Goal: Obtain resource: Obtain resource

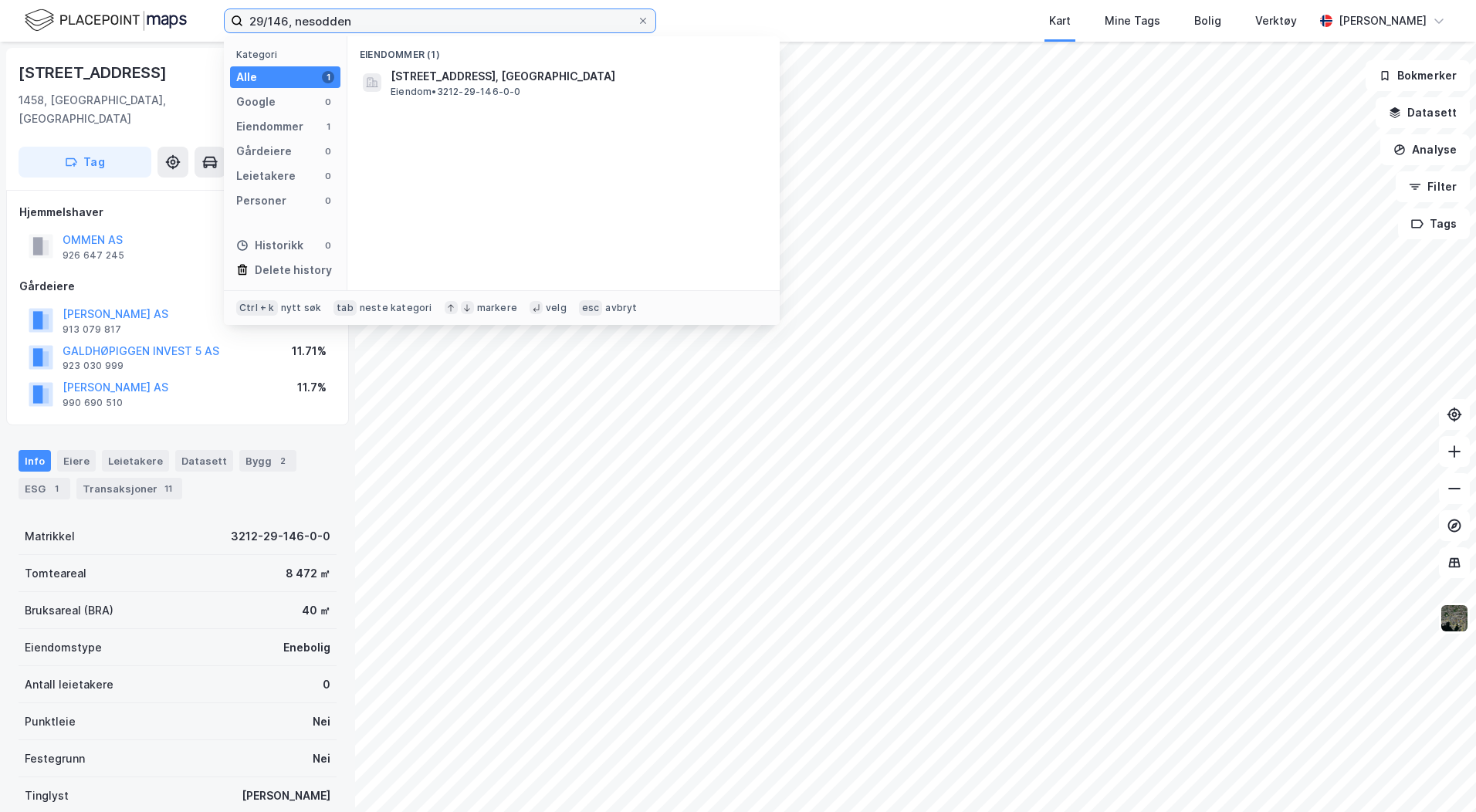
click at [286, 22] on input "29/146, nesodden" at bounding box center [440, 20] width 394 height 23
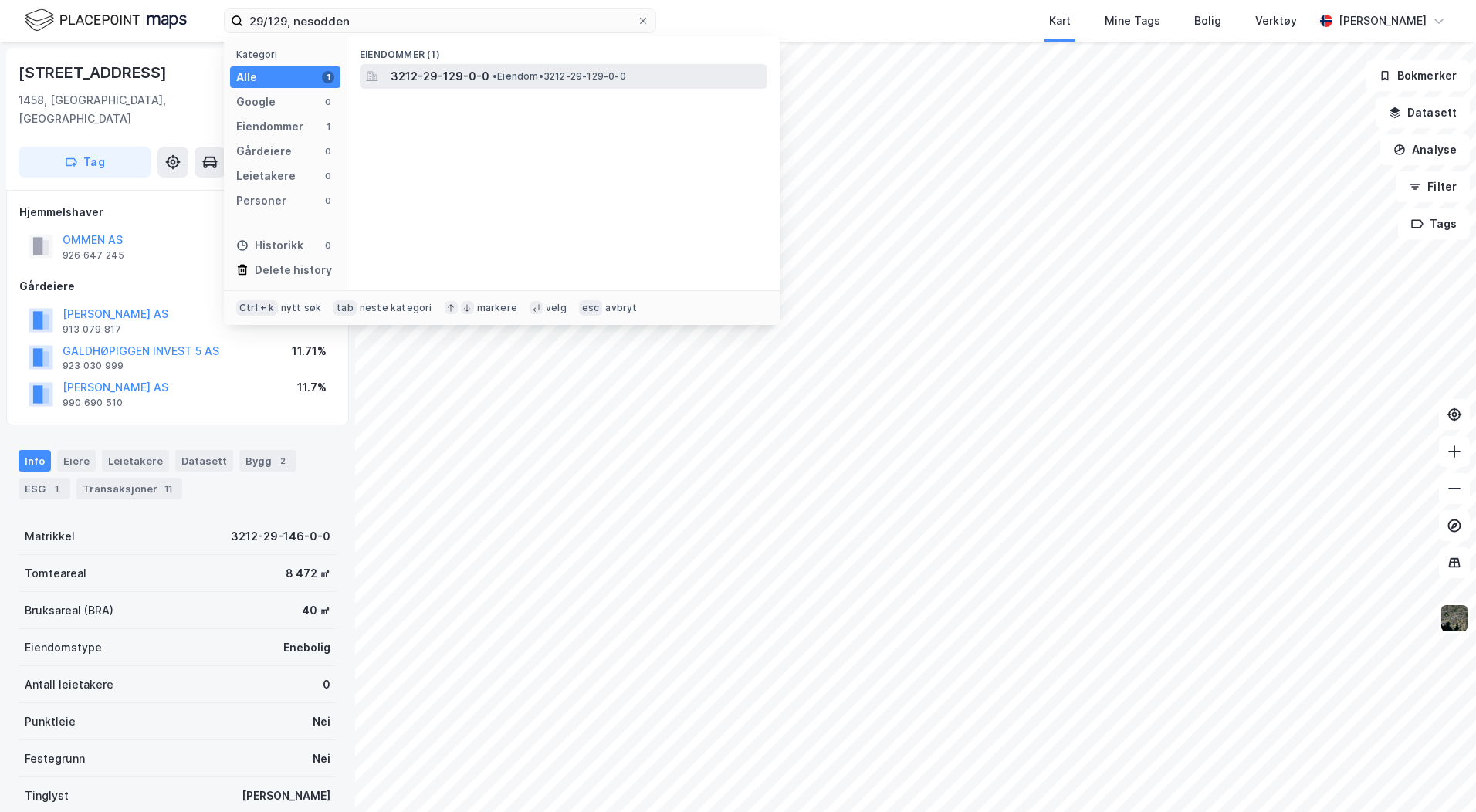
click at [483, 79] on span "3212-29-129-0-0" at bounding box center [440, 76] width 98 height 19
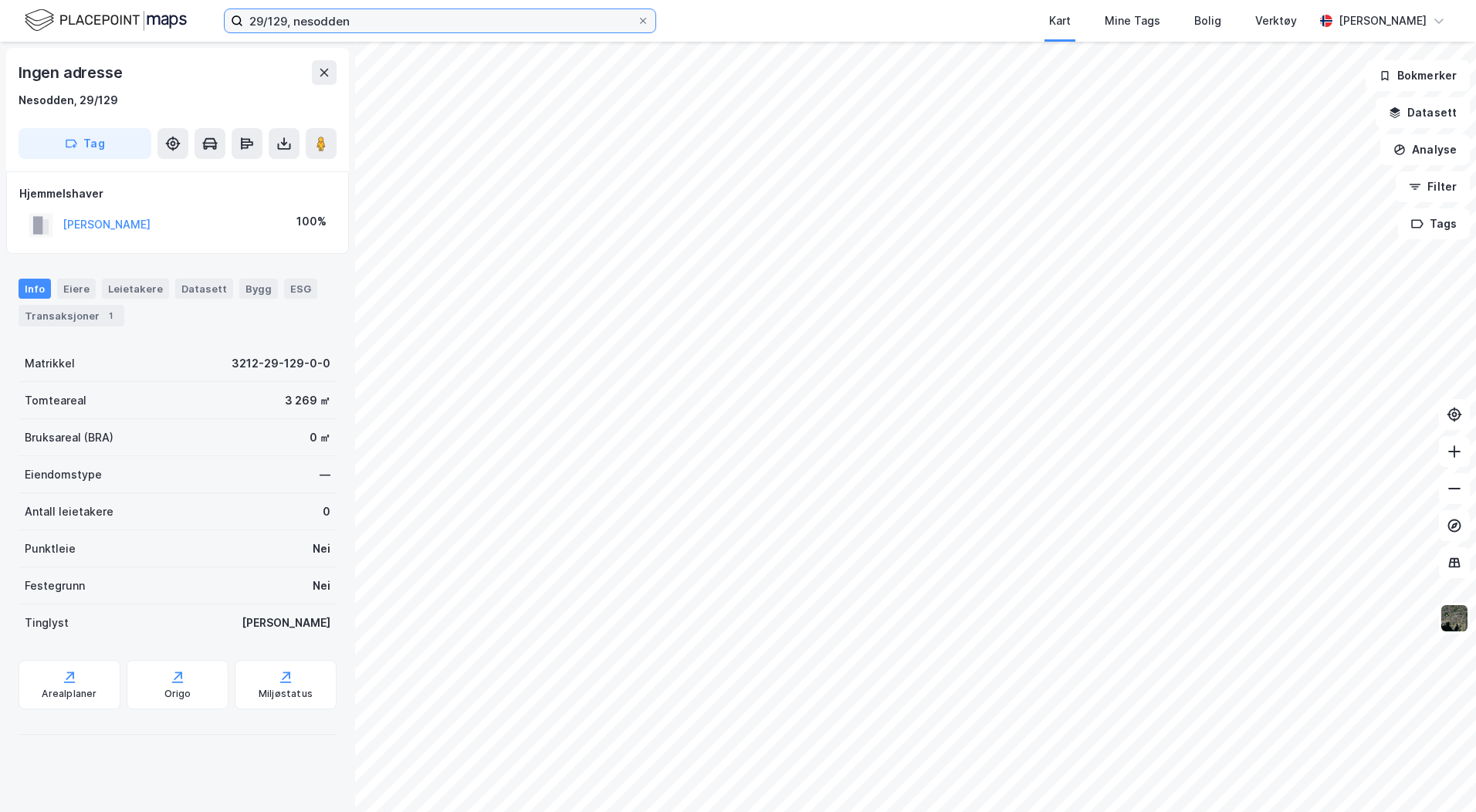
click at [279, 19] on input "29/129, nesodden" at bounding box center [440, 20] width 394 height 23
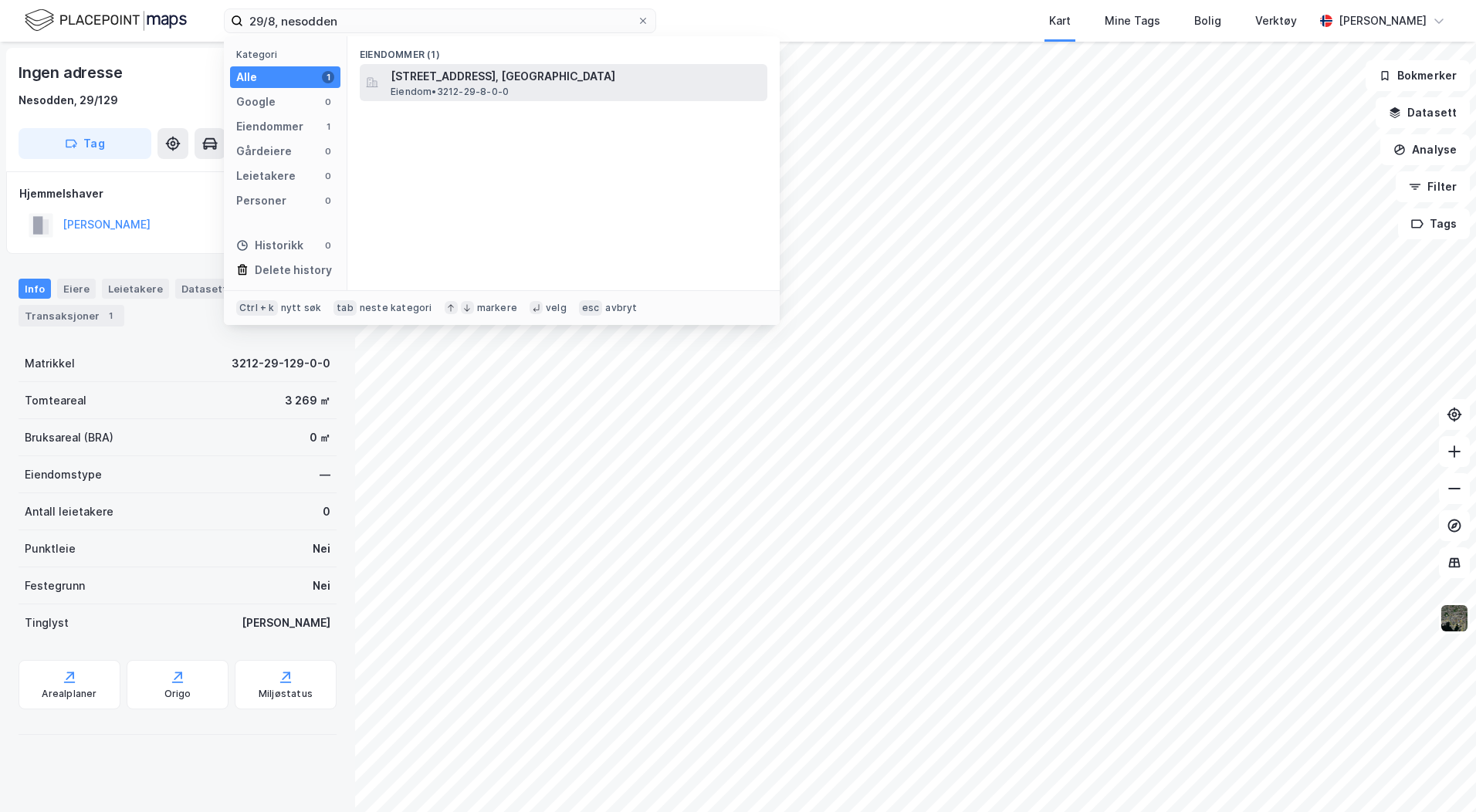
click at [482, 85] on span "Eiendom • 3212-29-8-0-0" at bounding box center [449, 91] width 118 height 12
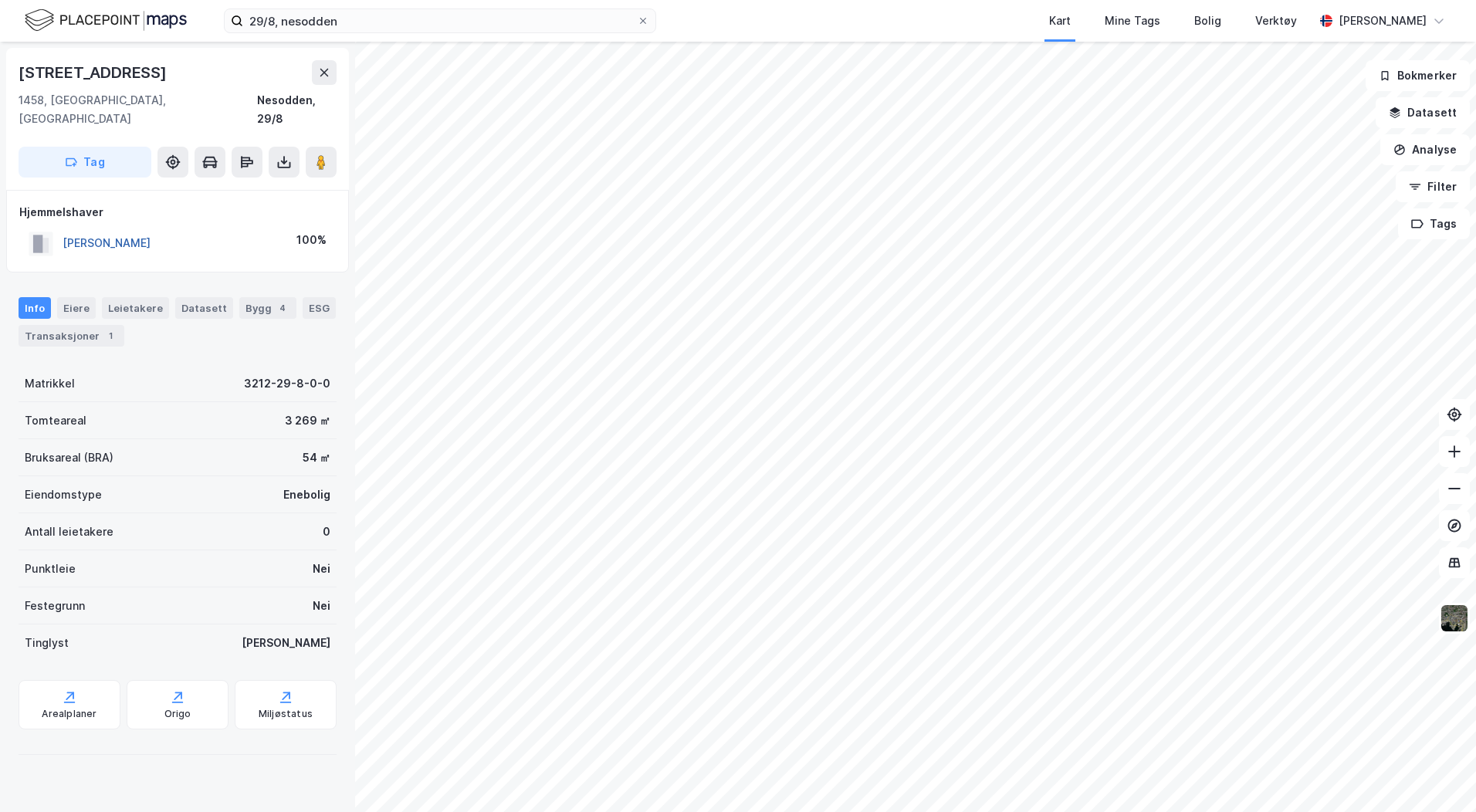
click at [0, 0] on button "[PERSON_NAME]" at bounding box center [0, 0] width 0 height 0
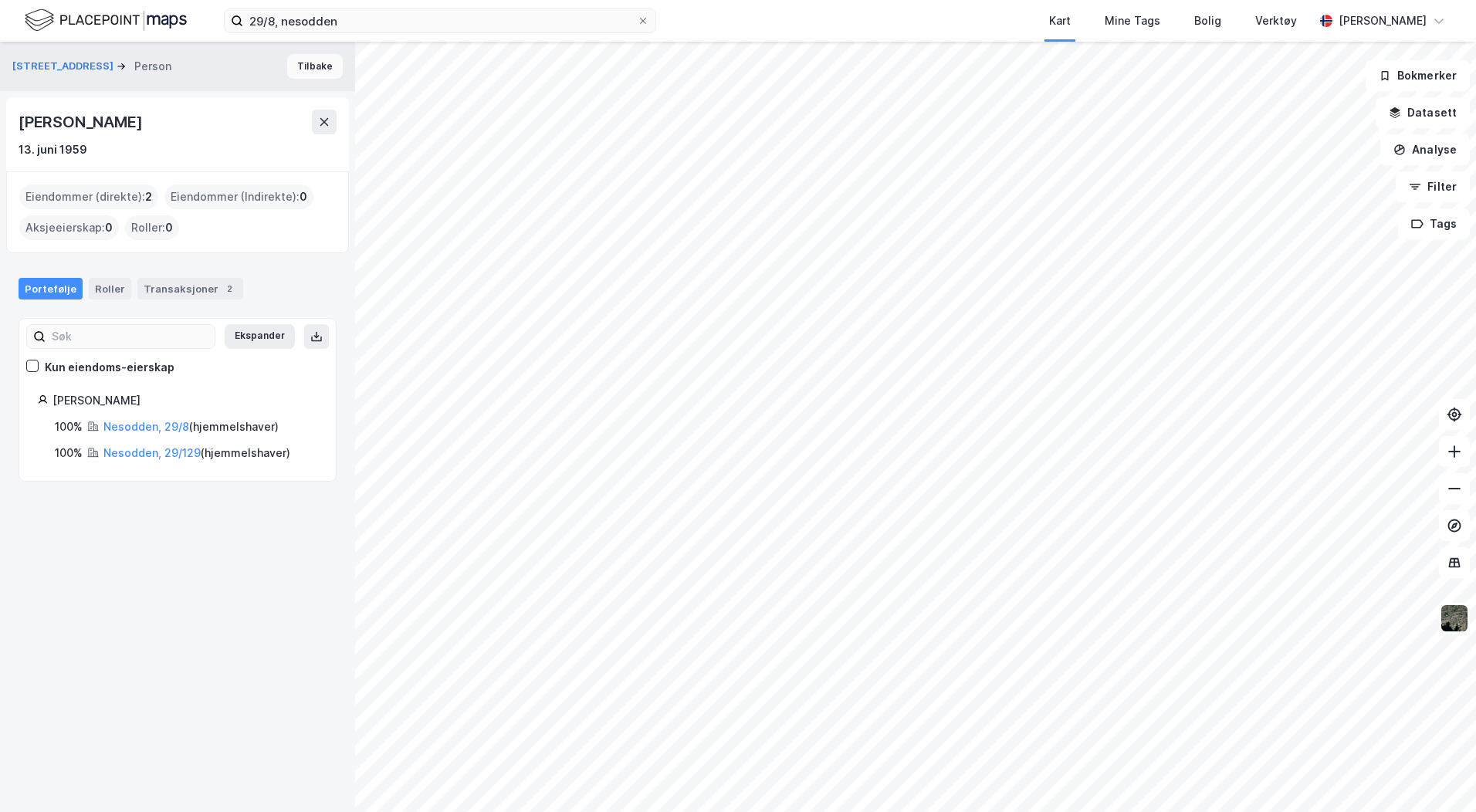
click at [308, 68] on button "Tilbake" at bounding box center [315, 66] width 56 height 25
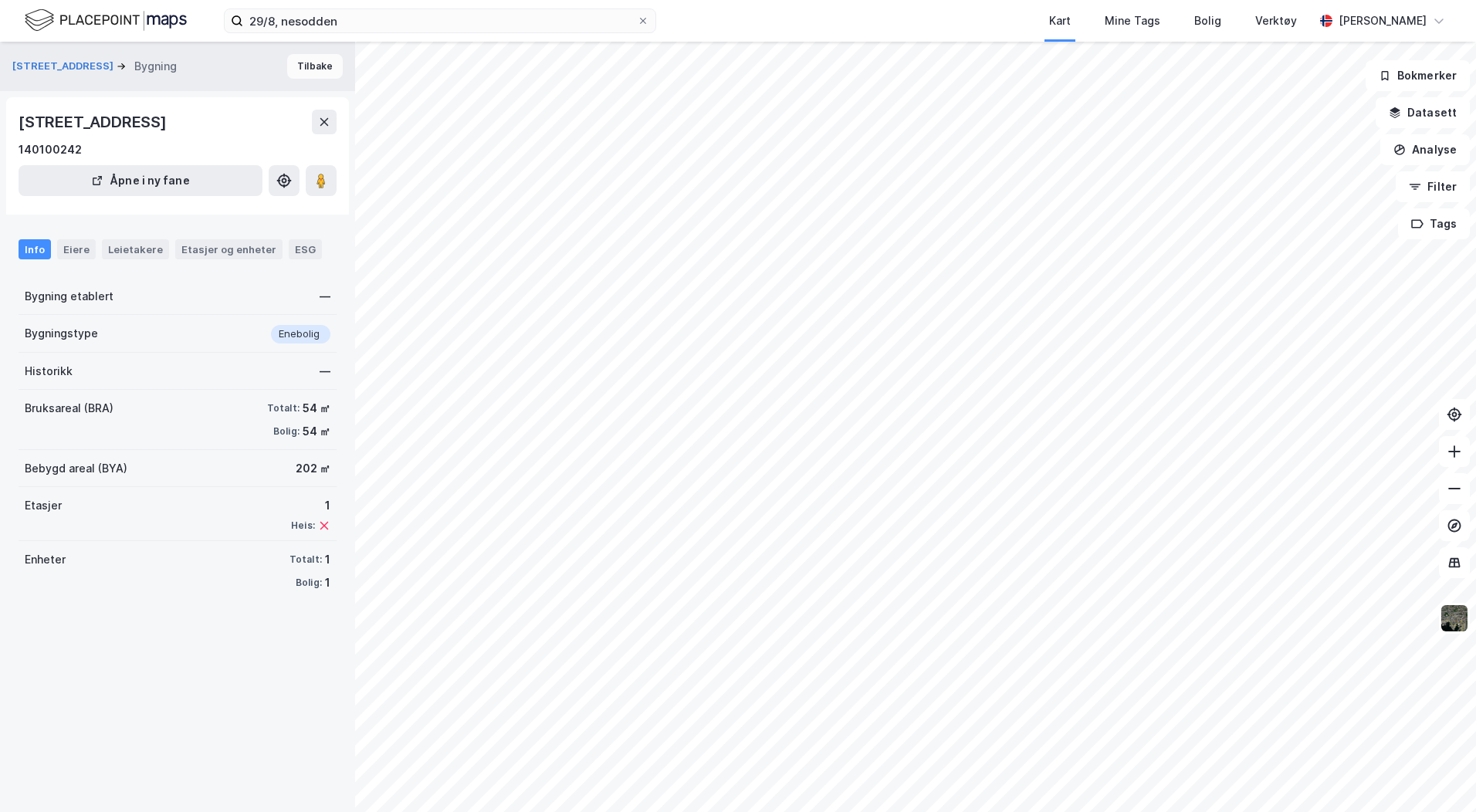
click at [291, 59] on button "Tilbake" at bounding box center [315, 66] width 56 height 25
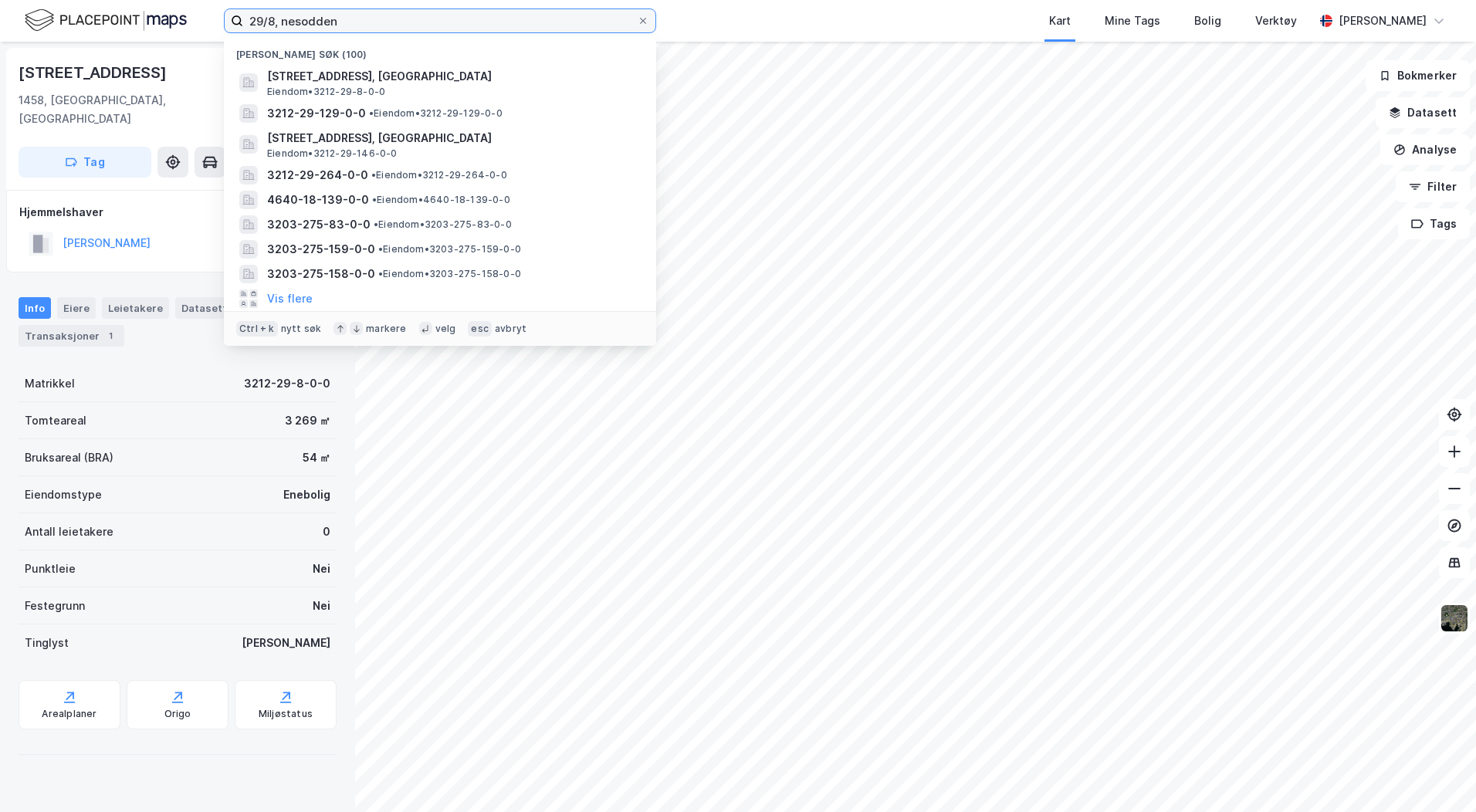
click at [275, 19] on input "29/8, nesodden" at bounding box center [440, 20] width 394 height 23
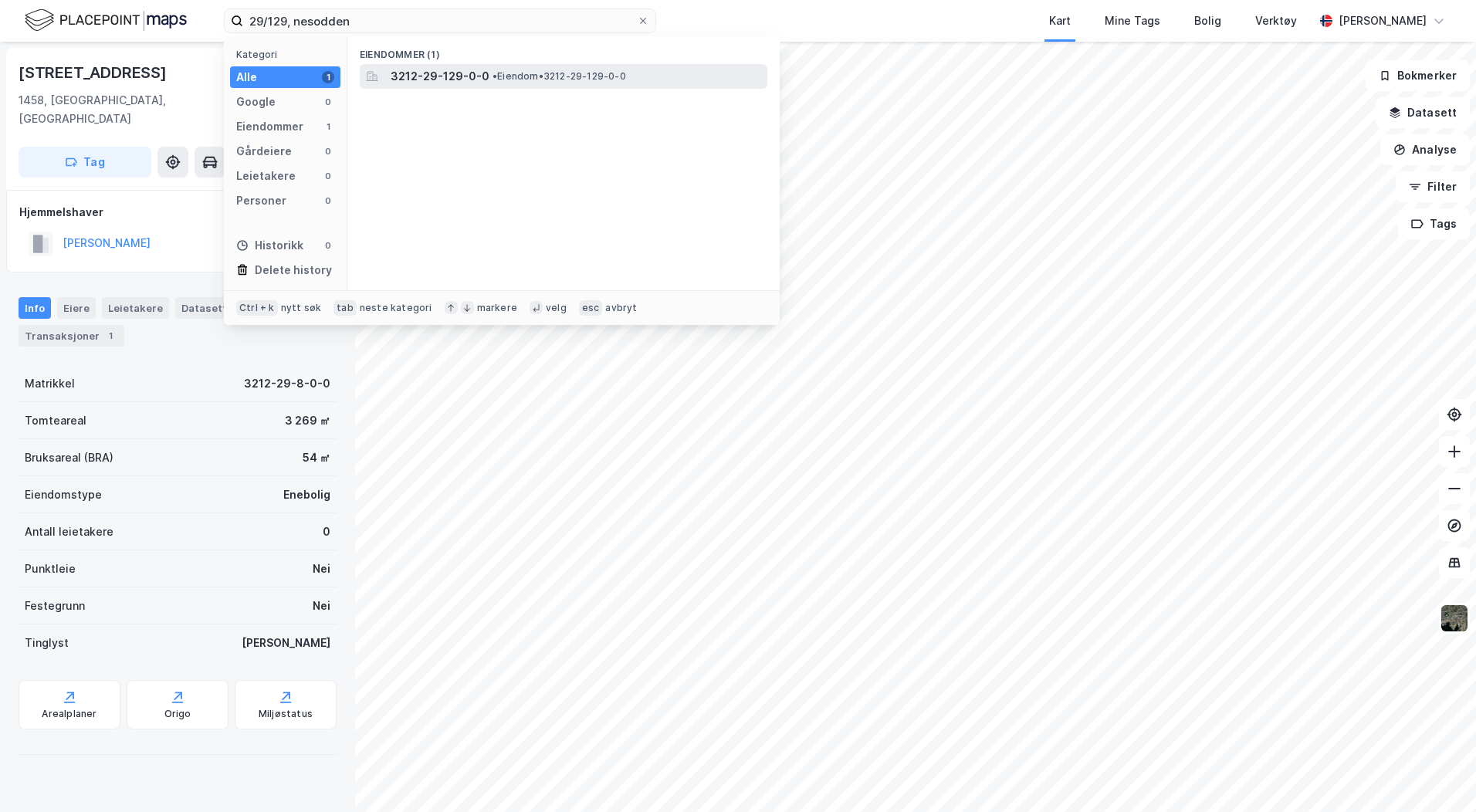
click at [451, 80] on span "3212-29-129-0-0" at bounding box center [440, 76] width 98 height 19
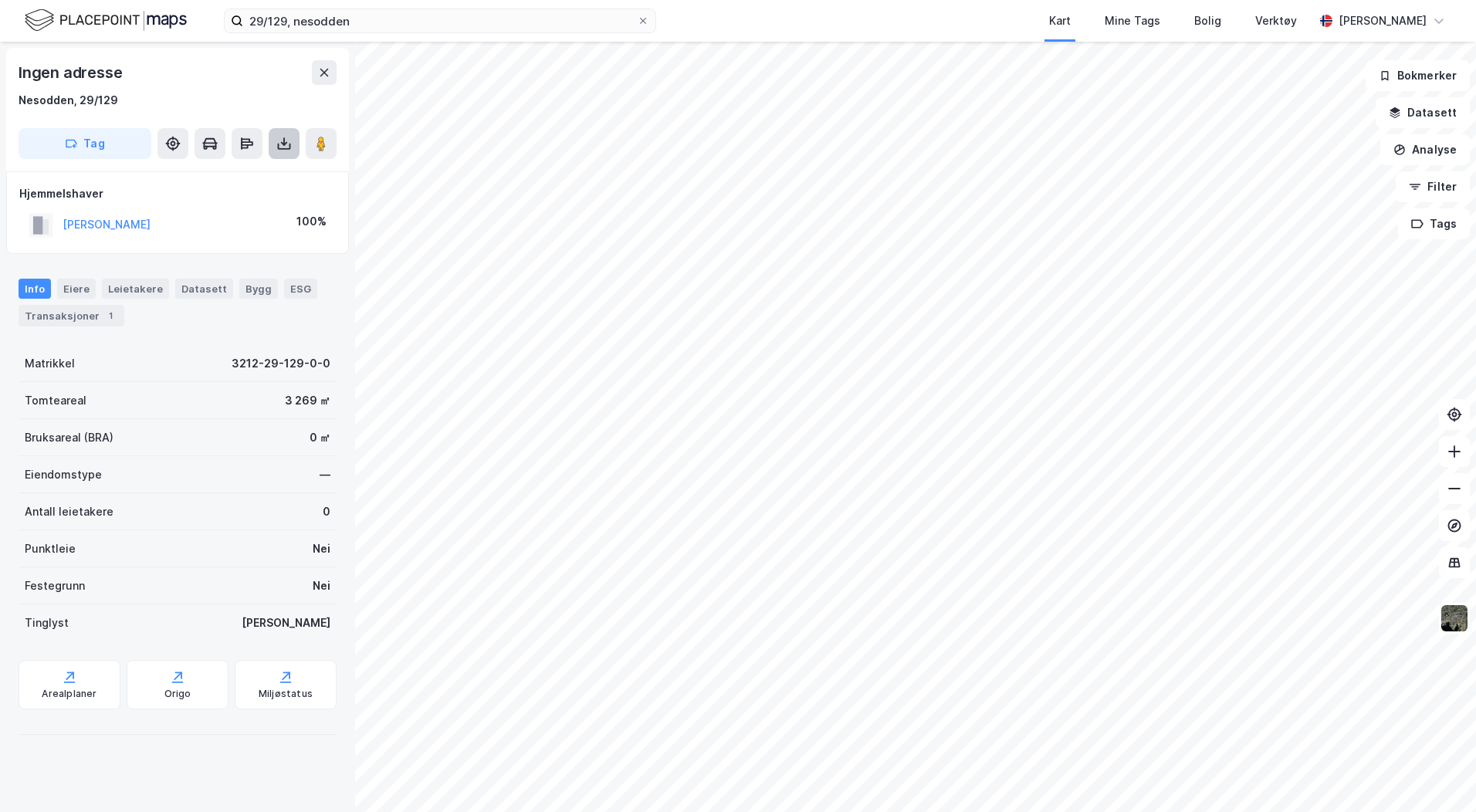
click at [282, 148] on icon at bounding box center [284, 143] width 16 height 16
click at [212, 175] on div "Last ned grunnbok" at bounding box center [208, 174] width 89 height 12
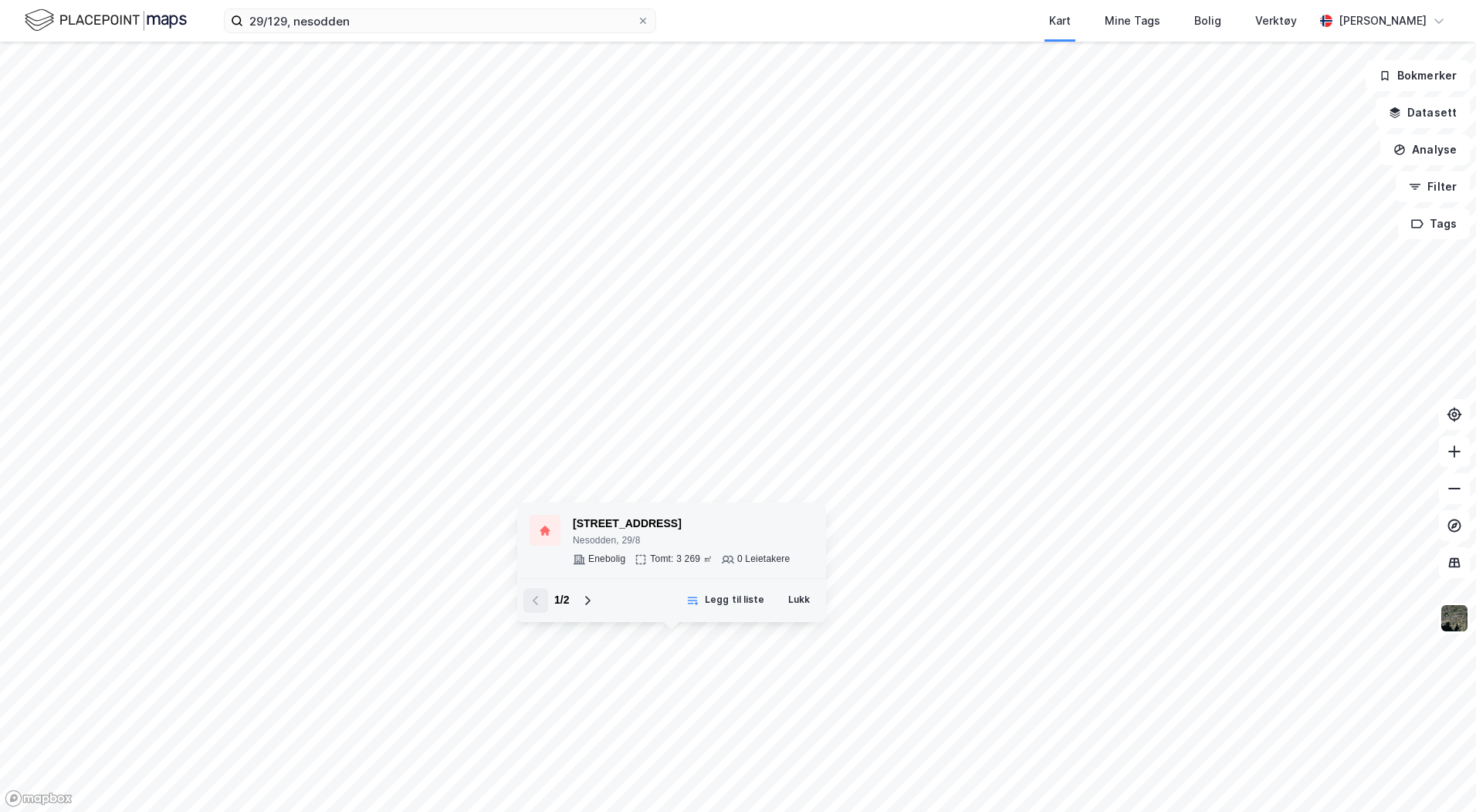
click at [625, 522] on div "[STREET_ADDRESS]" at bounding box center [681, 524] width 217 height 19
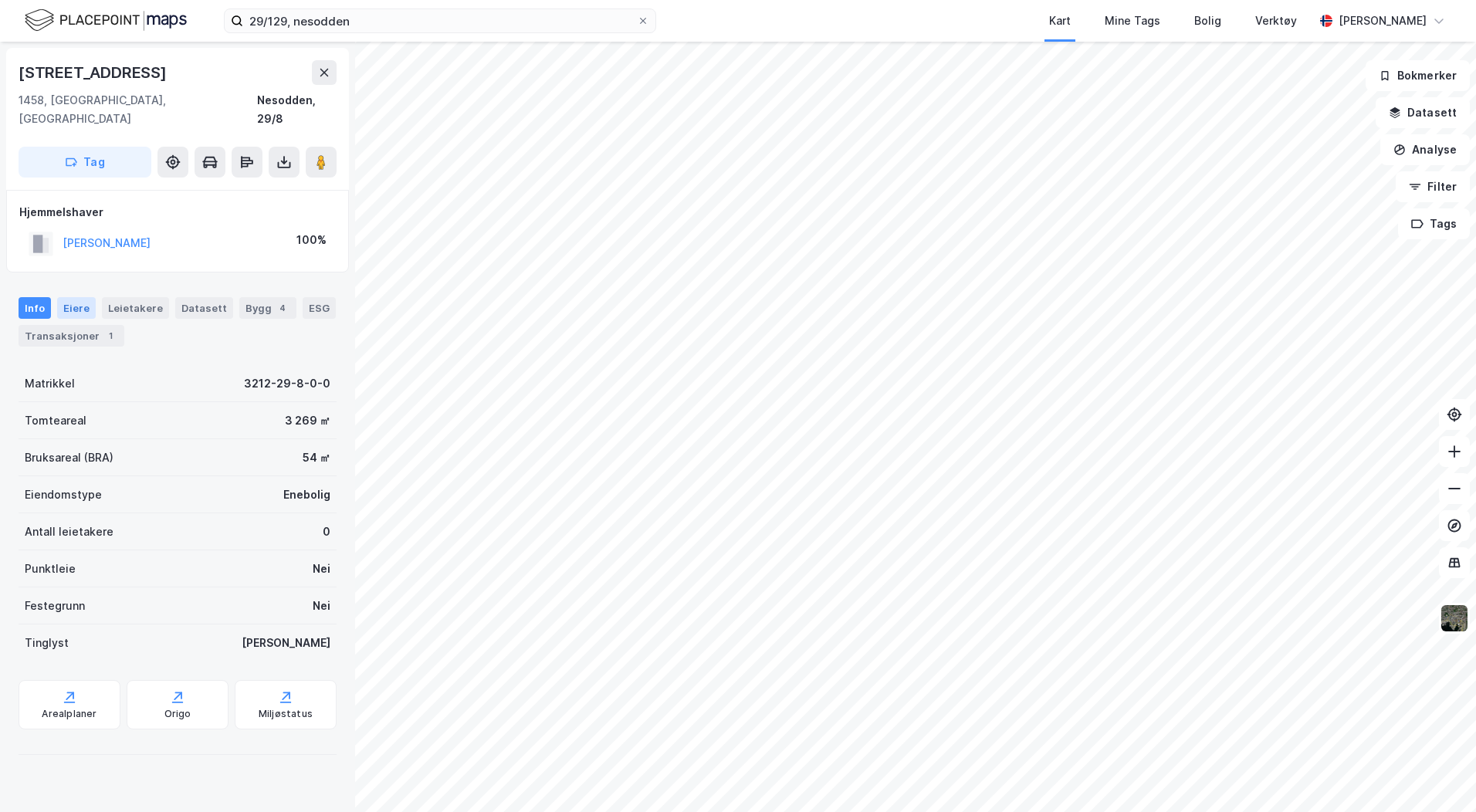
click at [77, 297] on div "Eiere" at bounding box center [77, 307] width 39 height 21
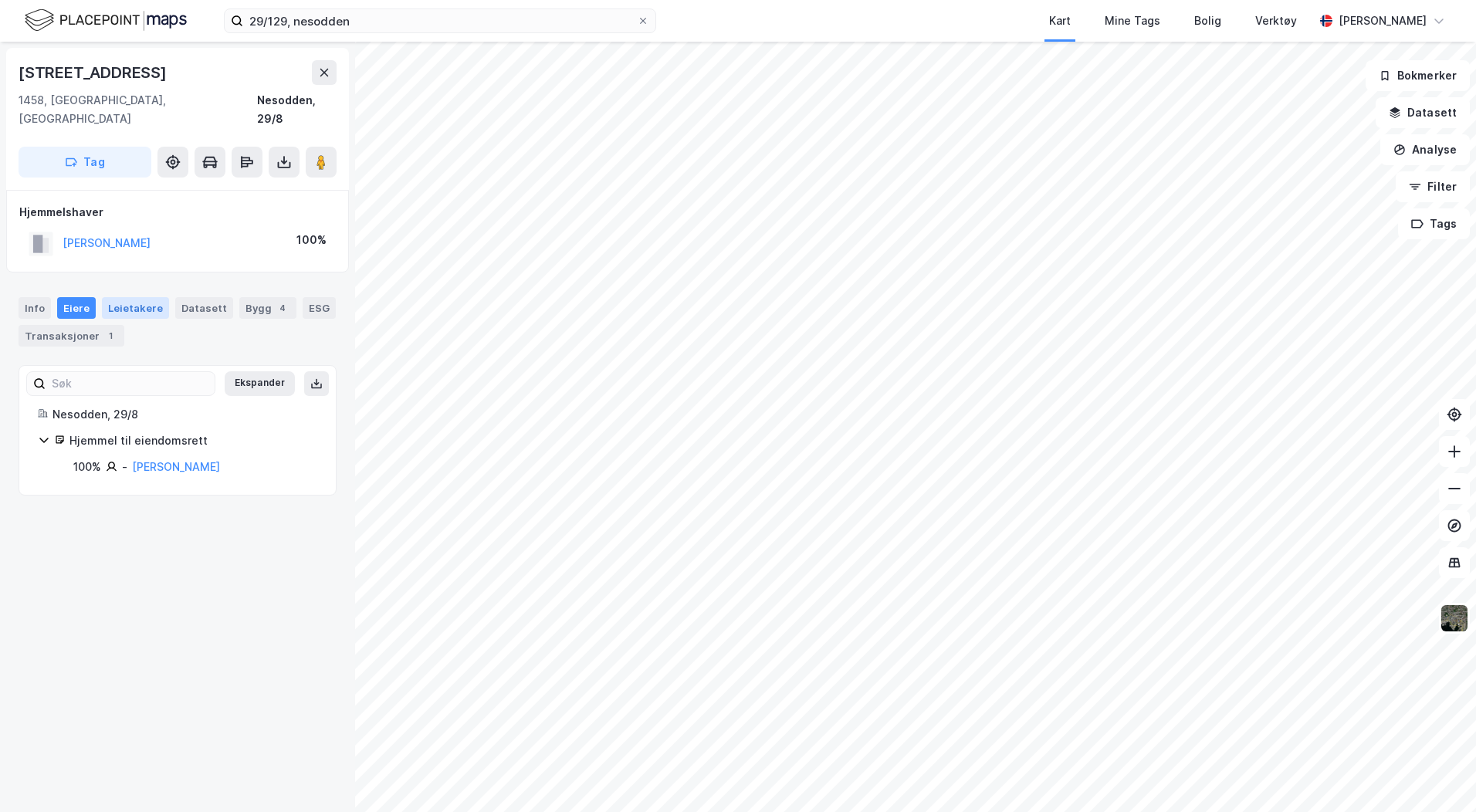
click at [136, 297] on div "Leietakere" at bounding box center [136, 307] width 67 height 21
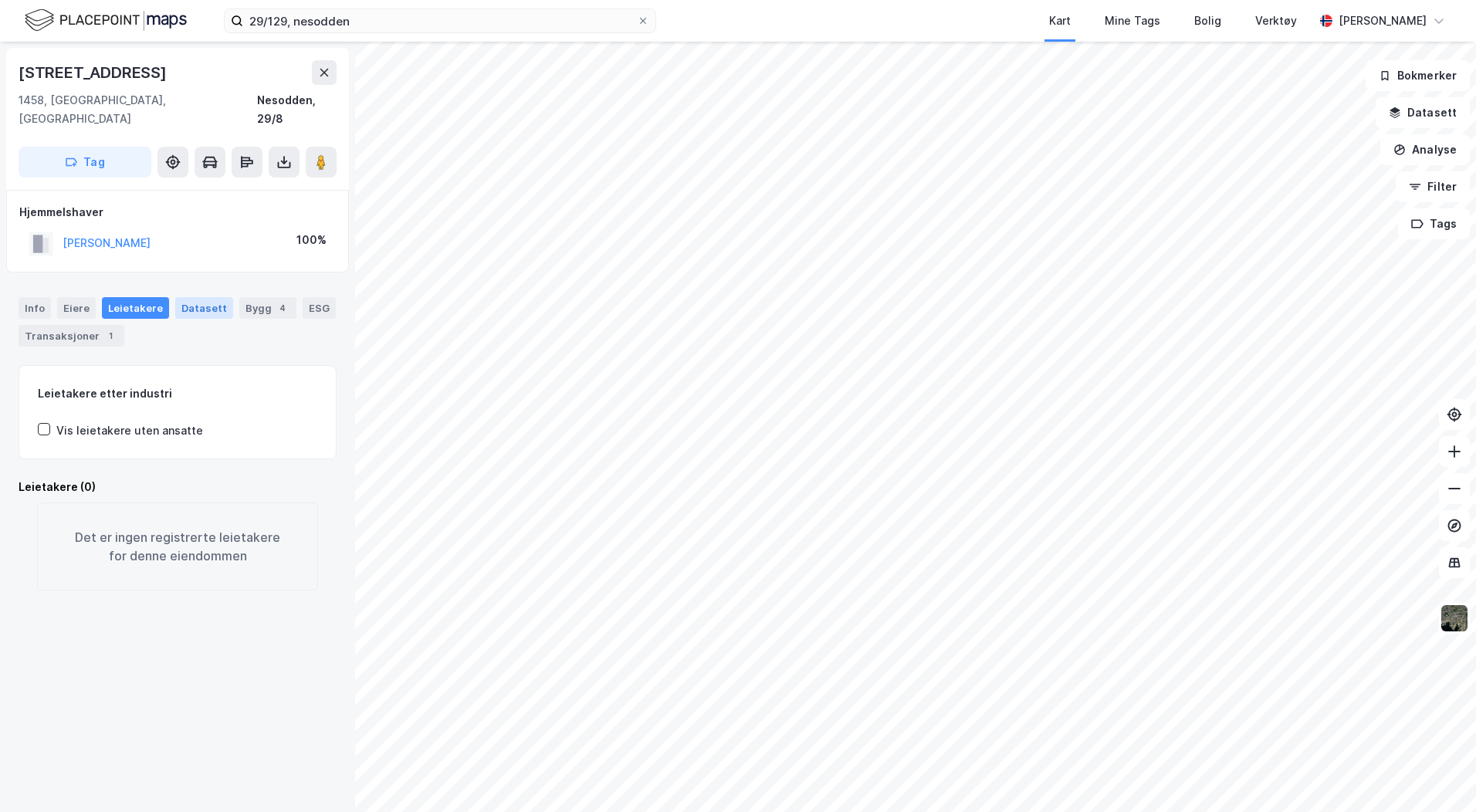
click at [191, 297] on div "Datasett" at bounding box center [204, 307] width 58 height 21
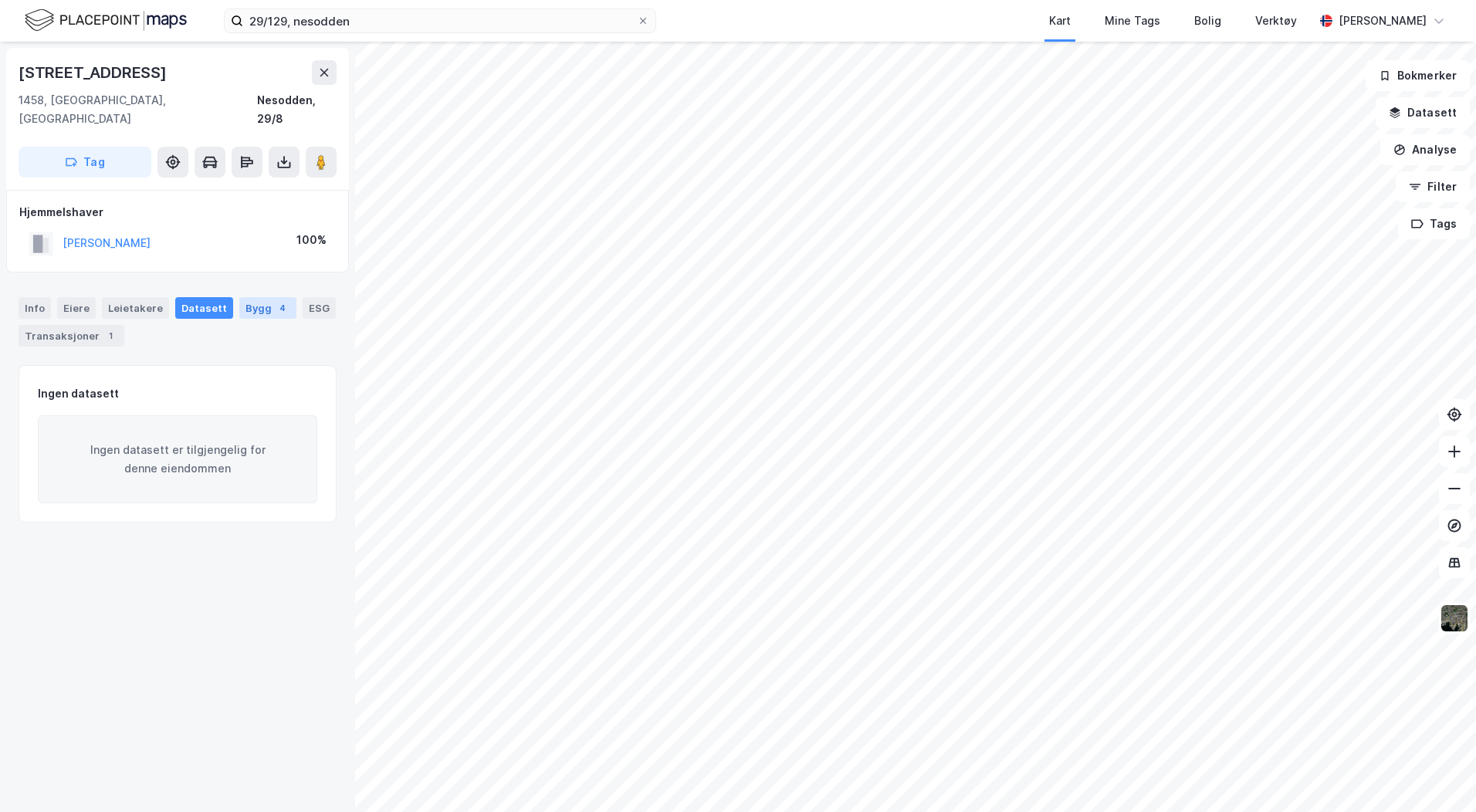
click at [248, 297] on div "Bygg 4" at bounding box center [268, 307] width 58 height 21
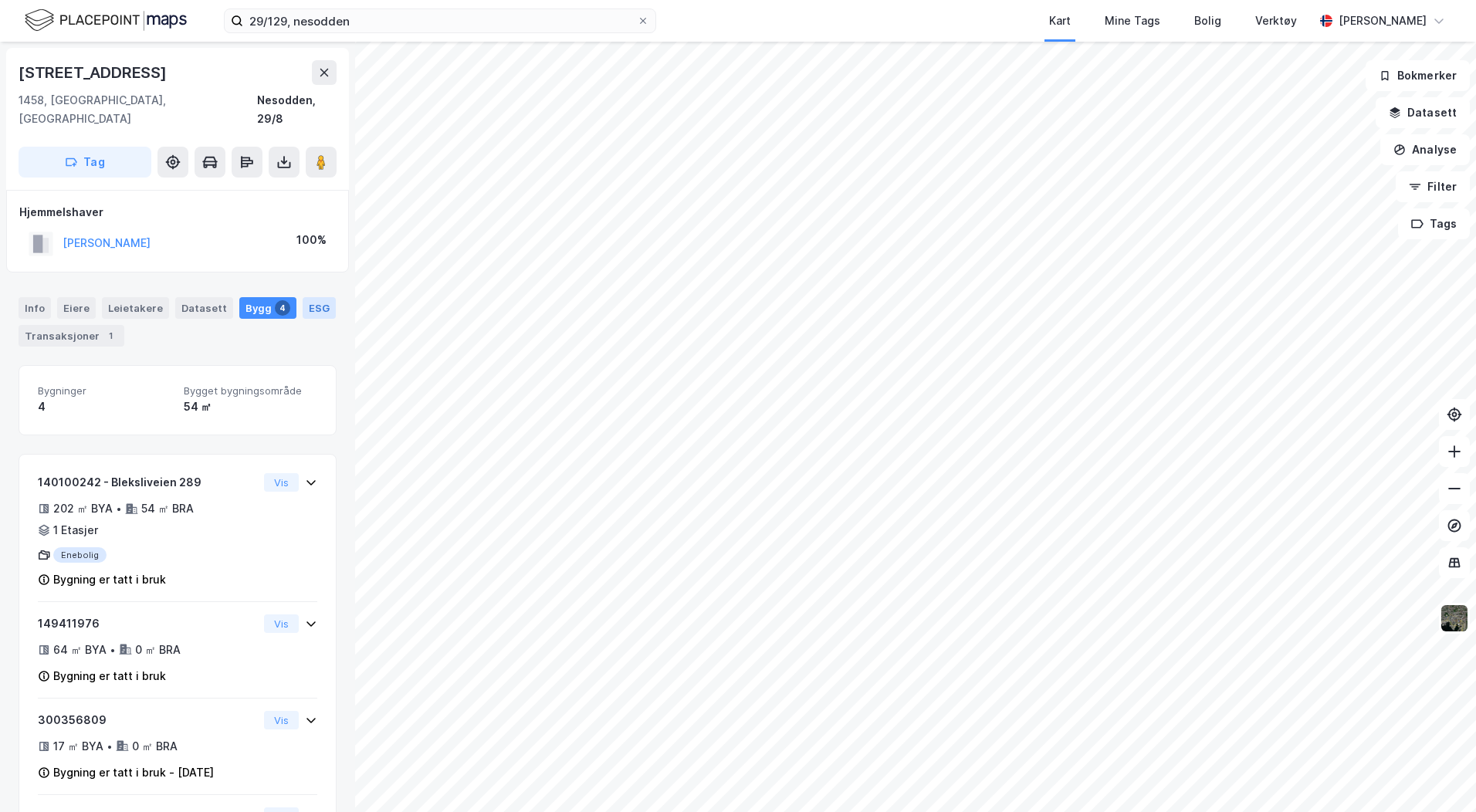
click at [304, 297] on div "ESG" at bounding box center [319, 307] width 33 height 21
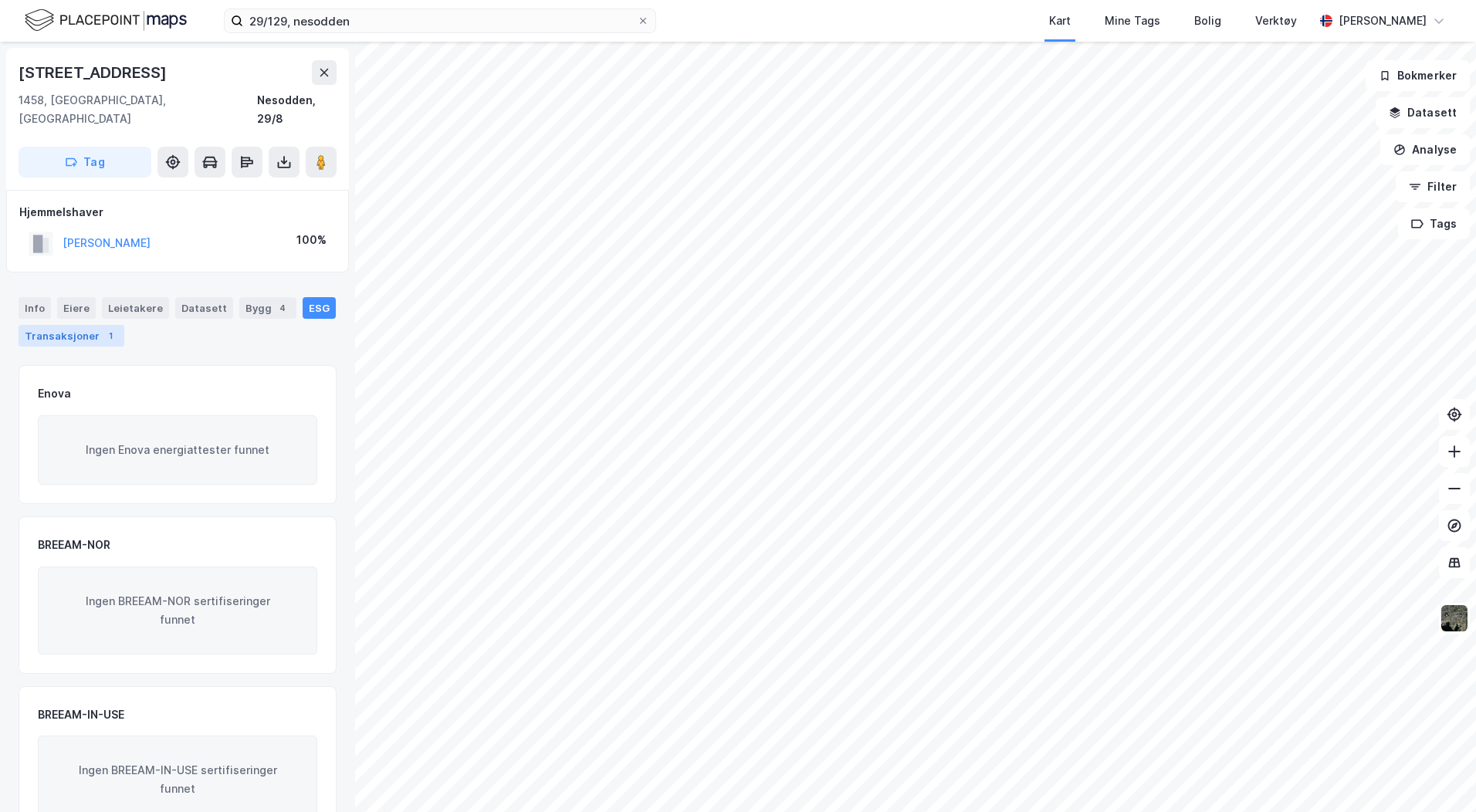
click at [82, 325] on div "Transaksjoner 1" at bounding box center [71, 335] width 106 height 21
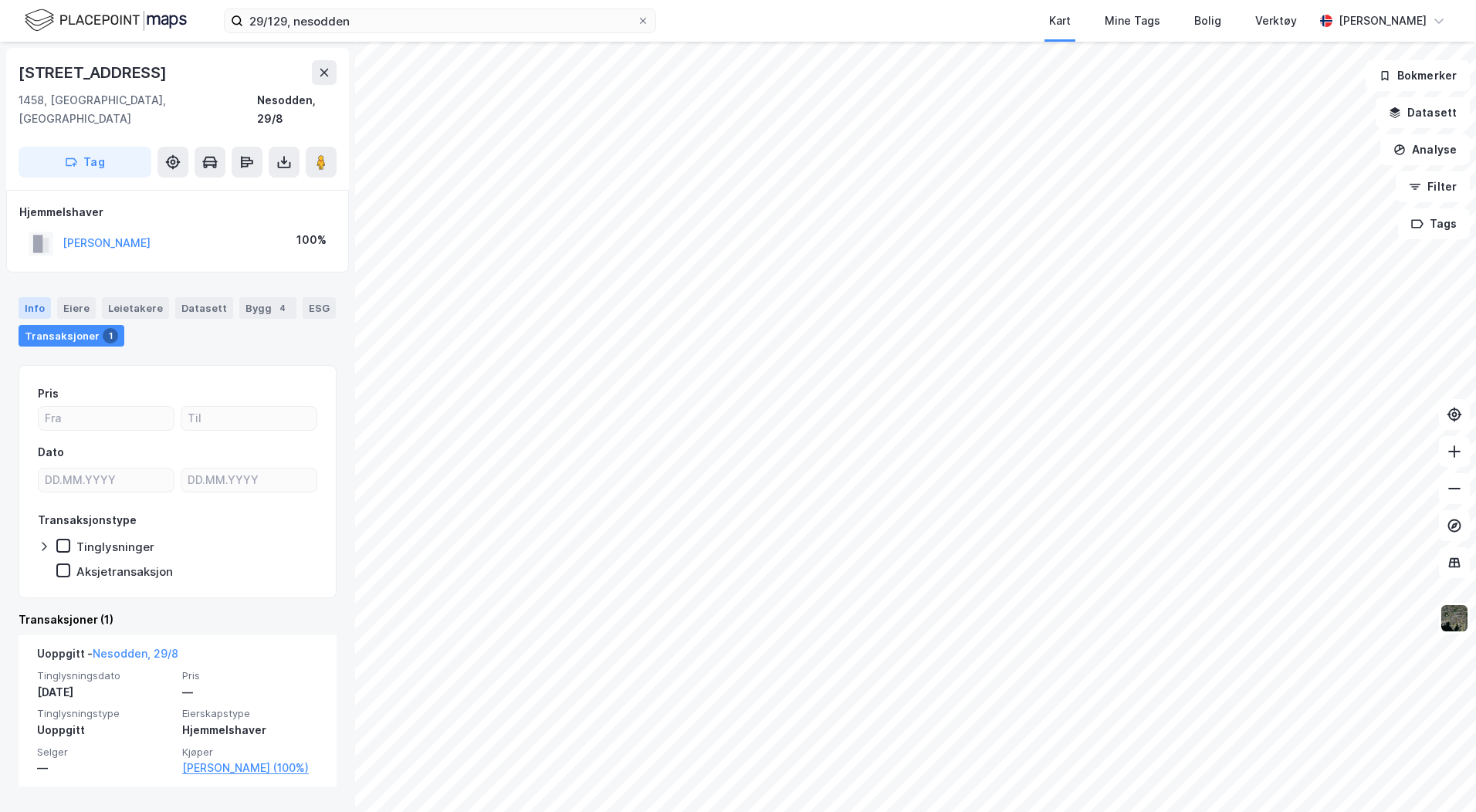
click at [38, 297] on div "Info" at bounding box center [34, 307] width 32 height 21
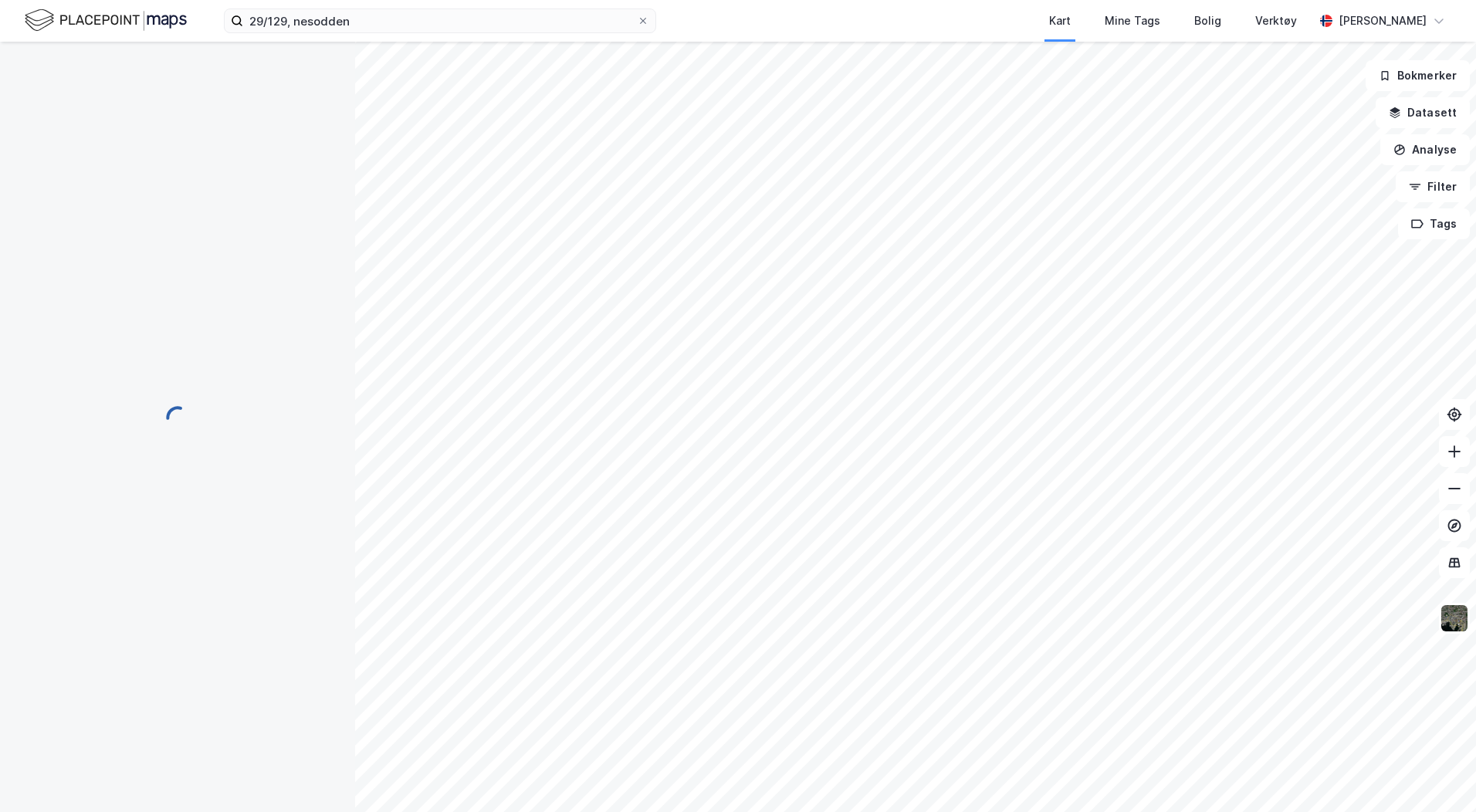
scroll to position [1, 0]
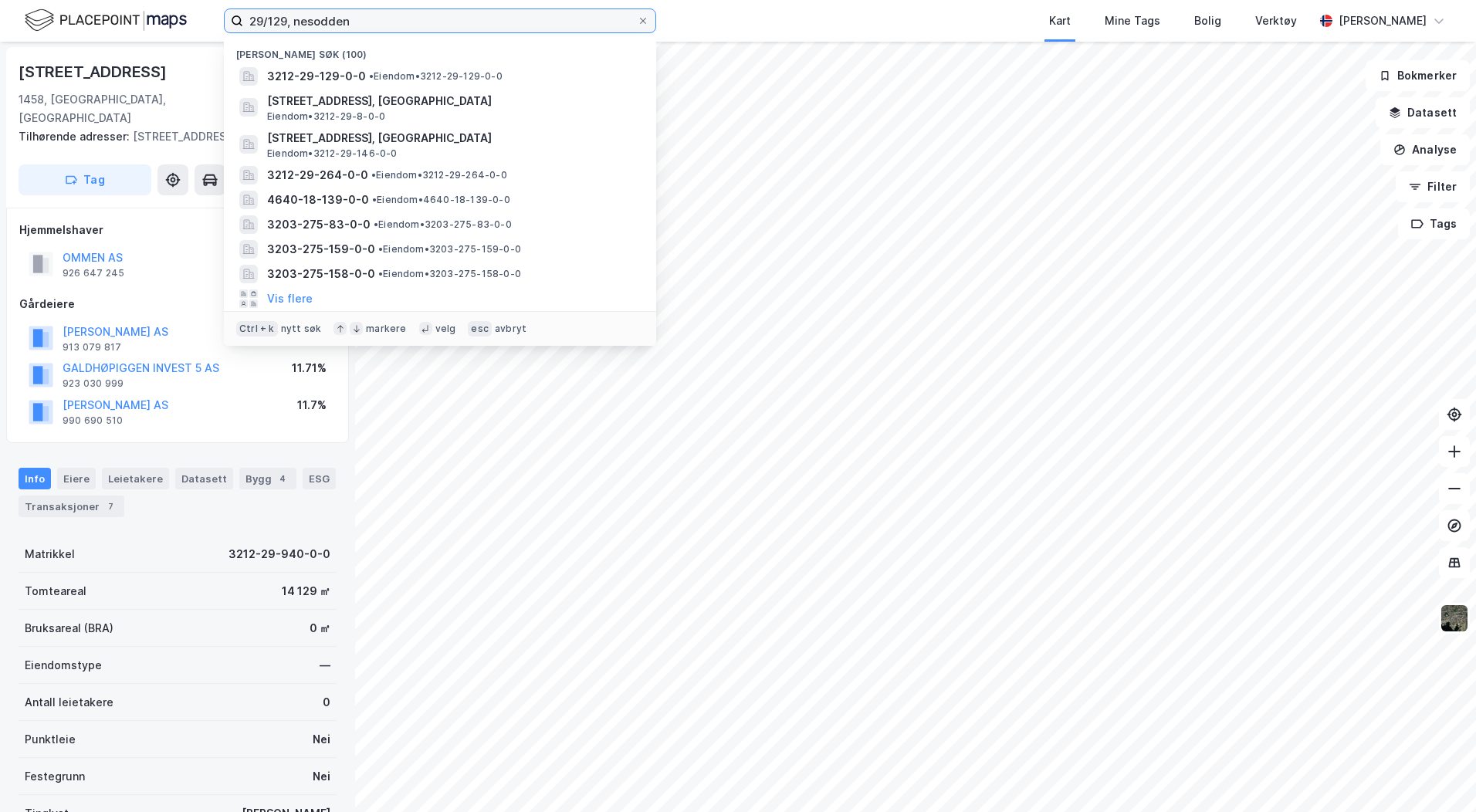
drag, startPoint x: 378, startPoint y: 23, endPoint x: 128, endPoint y: 13, distance: 250.2
click at [128, 13] on div "29/129, nesodden Nylige søk [PHONE_NUMBER] • Eiendom • 3212-29-129-0-0 Bleksliv…" at bounding box center [738, 20] width 1476 height 42
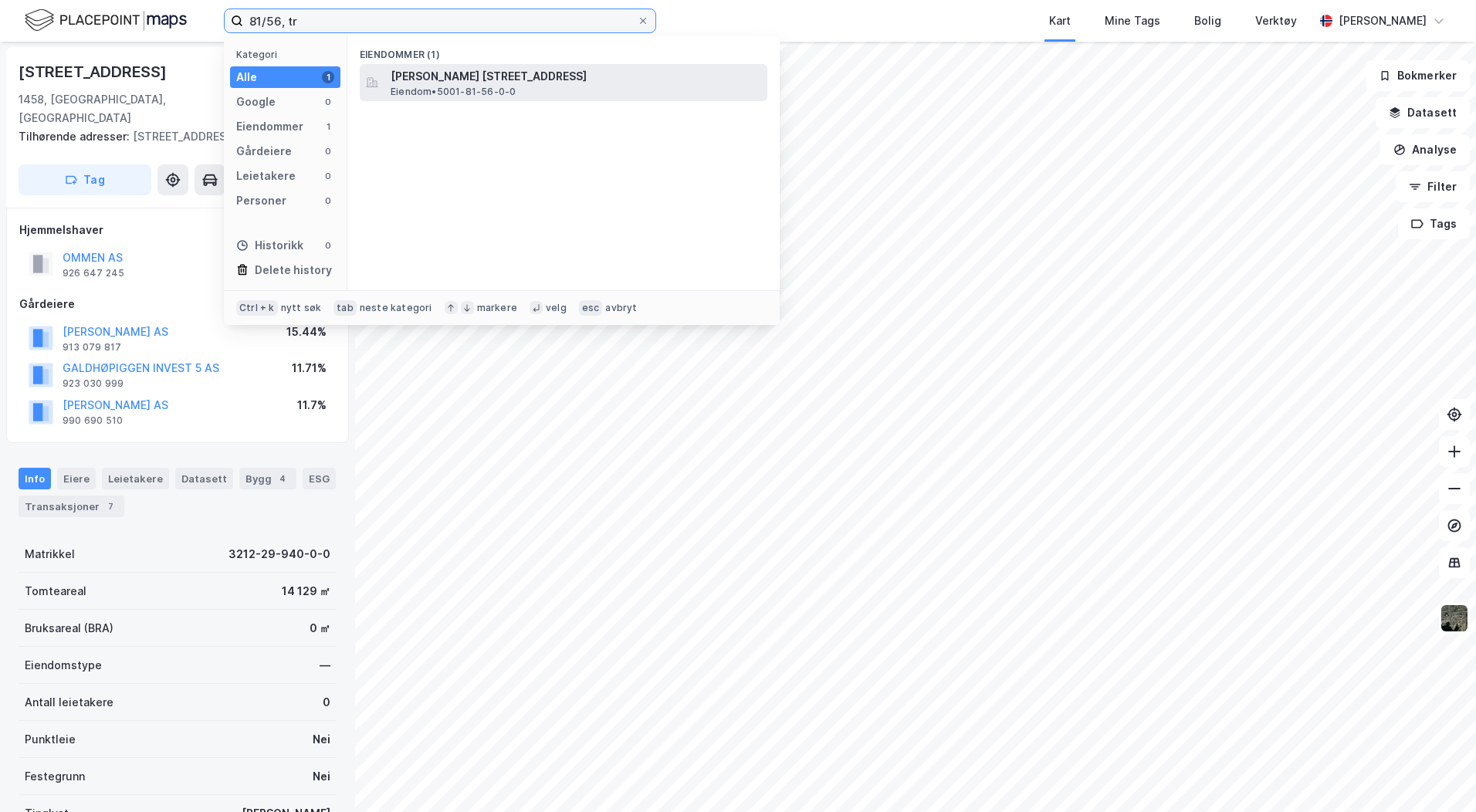
type input "81/56, tr"
click at [438, 84] on span "[PERSON_NAME] [STREET_ADDRESS]" at bounding box center [576, 76] width 370 height 19
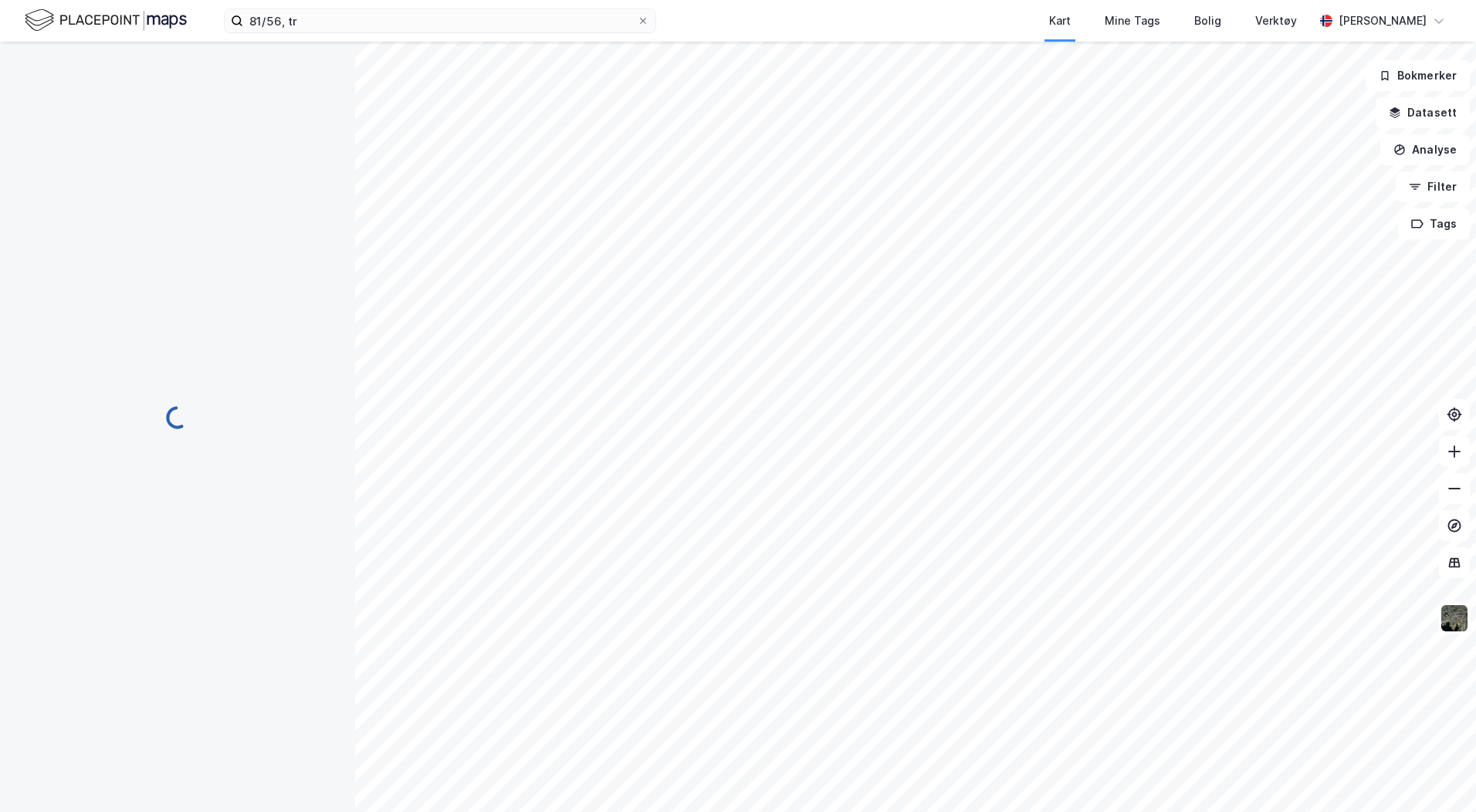
scroll to position [1, 0]
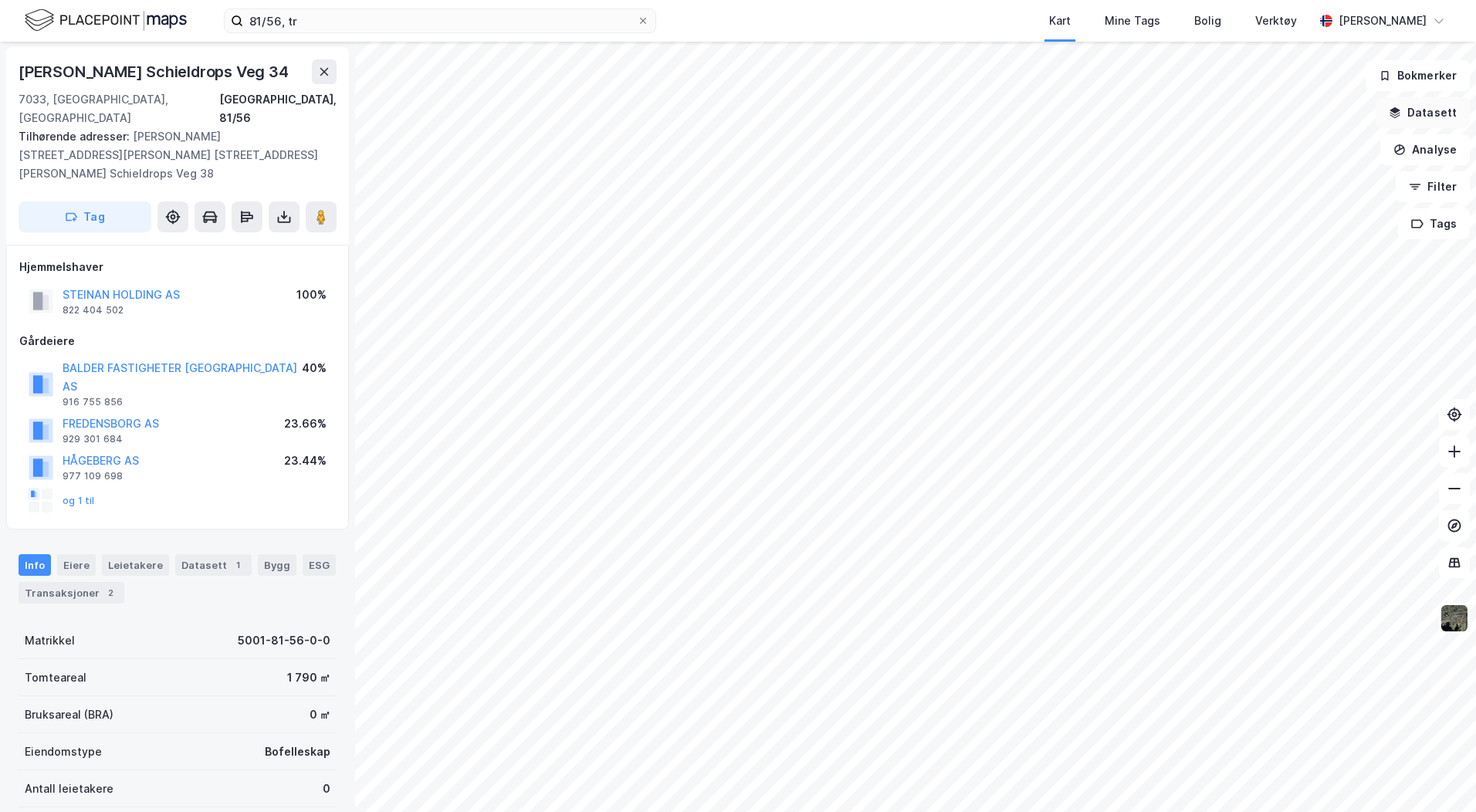
click at [1398, 108] on icon "button" at bounding box center [1394, 112] width 12 height 12
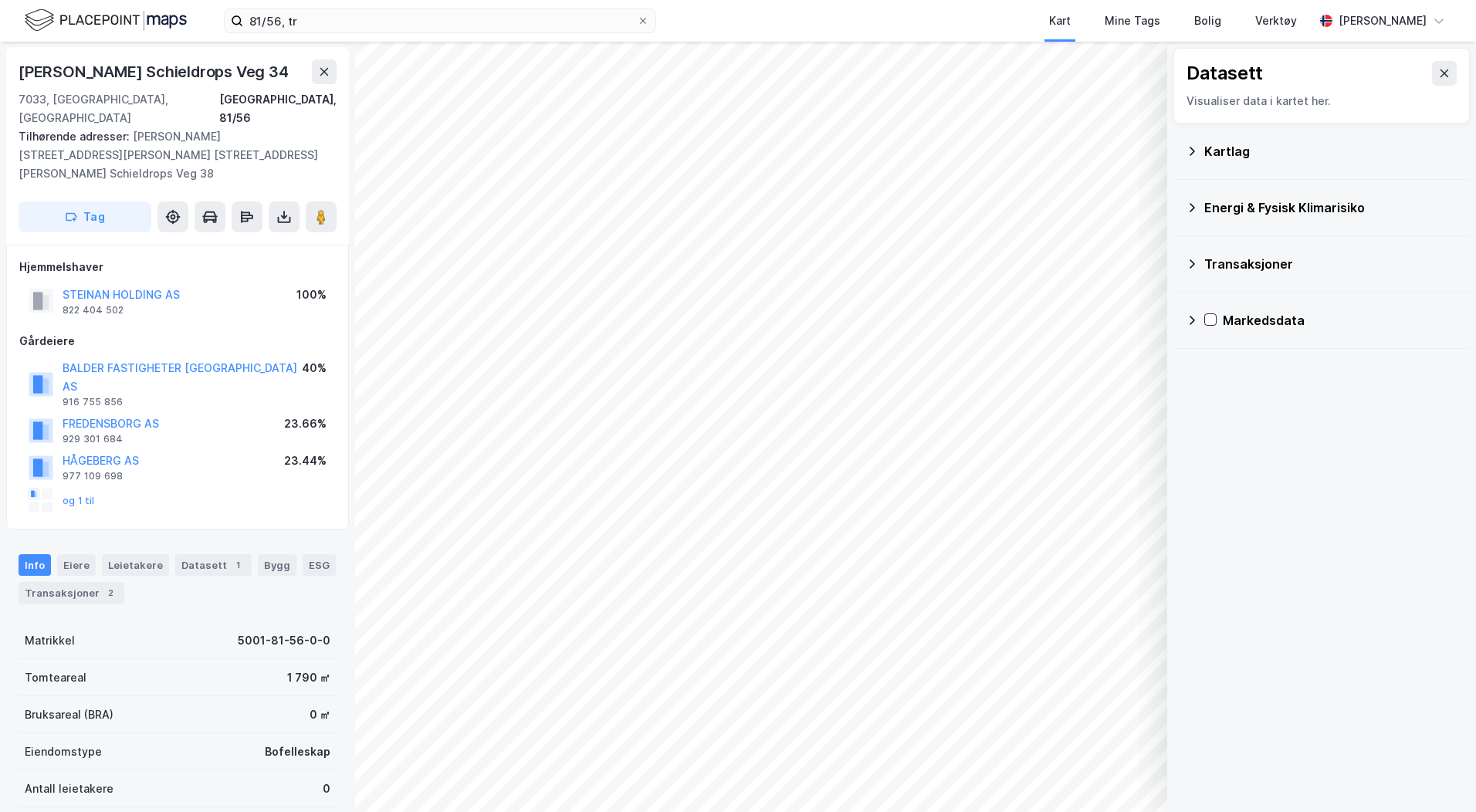
click at [1198, 155] on div "Kartlag" at bounding box center [1322, 151] width 272 height 37
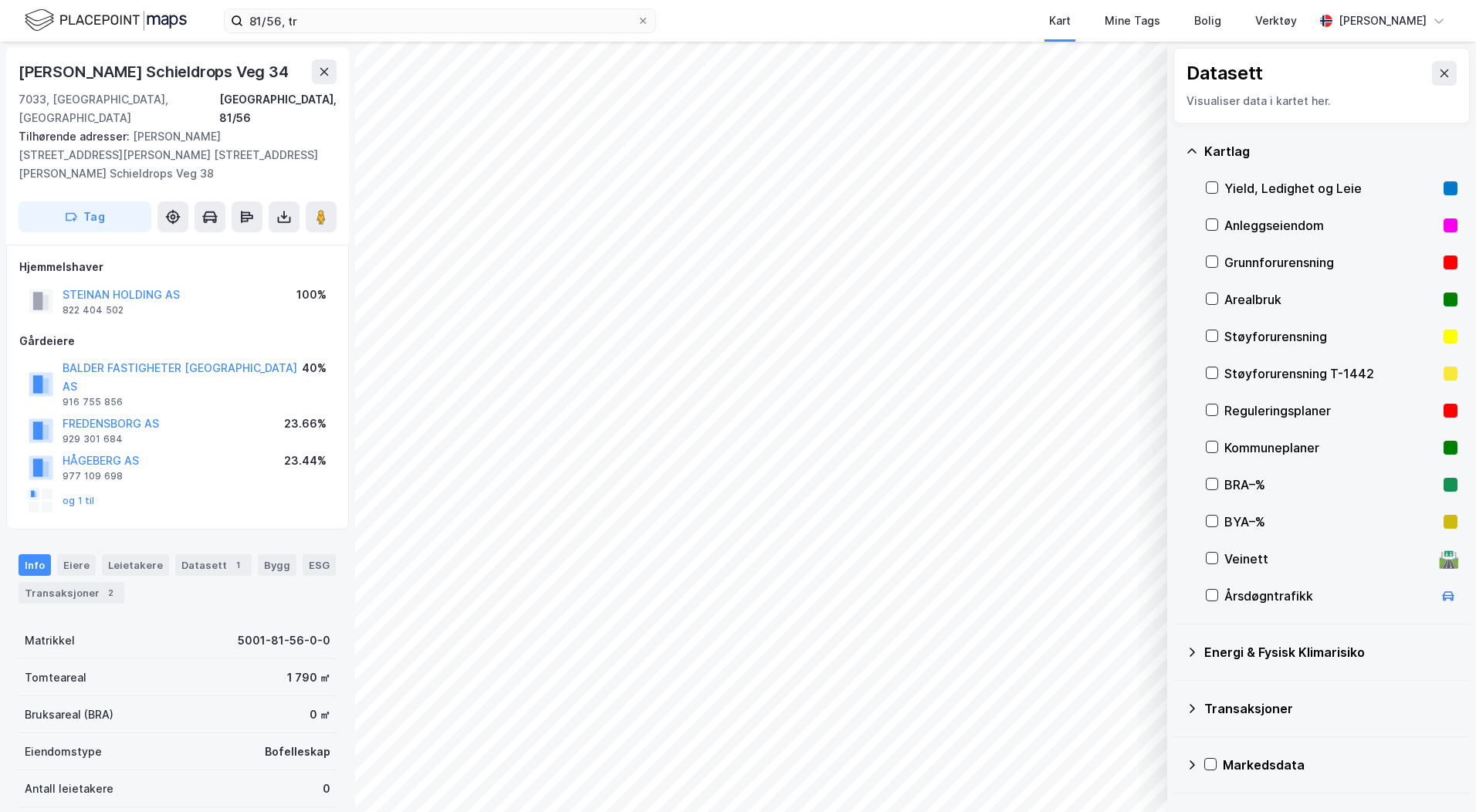
click at [1219, 413] on div "Reguleringsplaner" at bounding box center [1331, 411] width 252 height 37
click at [1441, 75] on icon at bounding box center [1444, 73] width 8 height 7
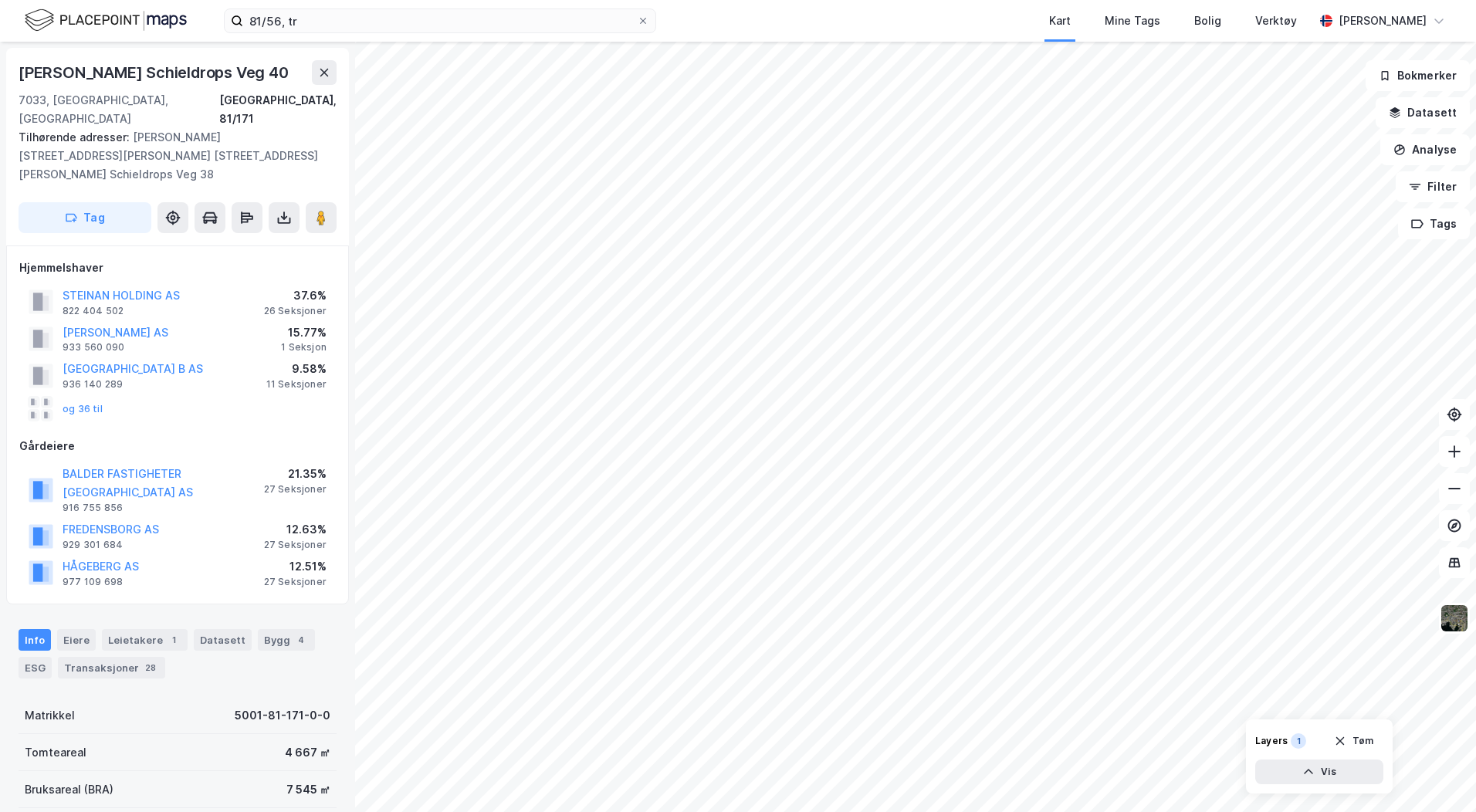
scroll to position [1, 0]
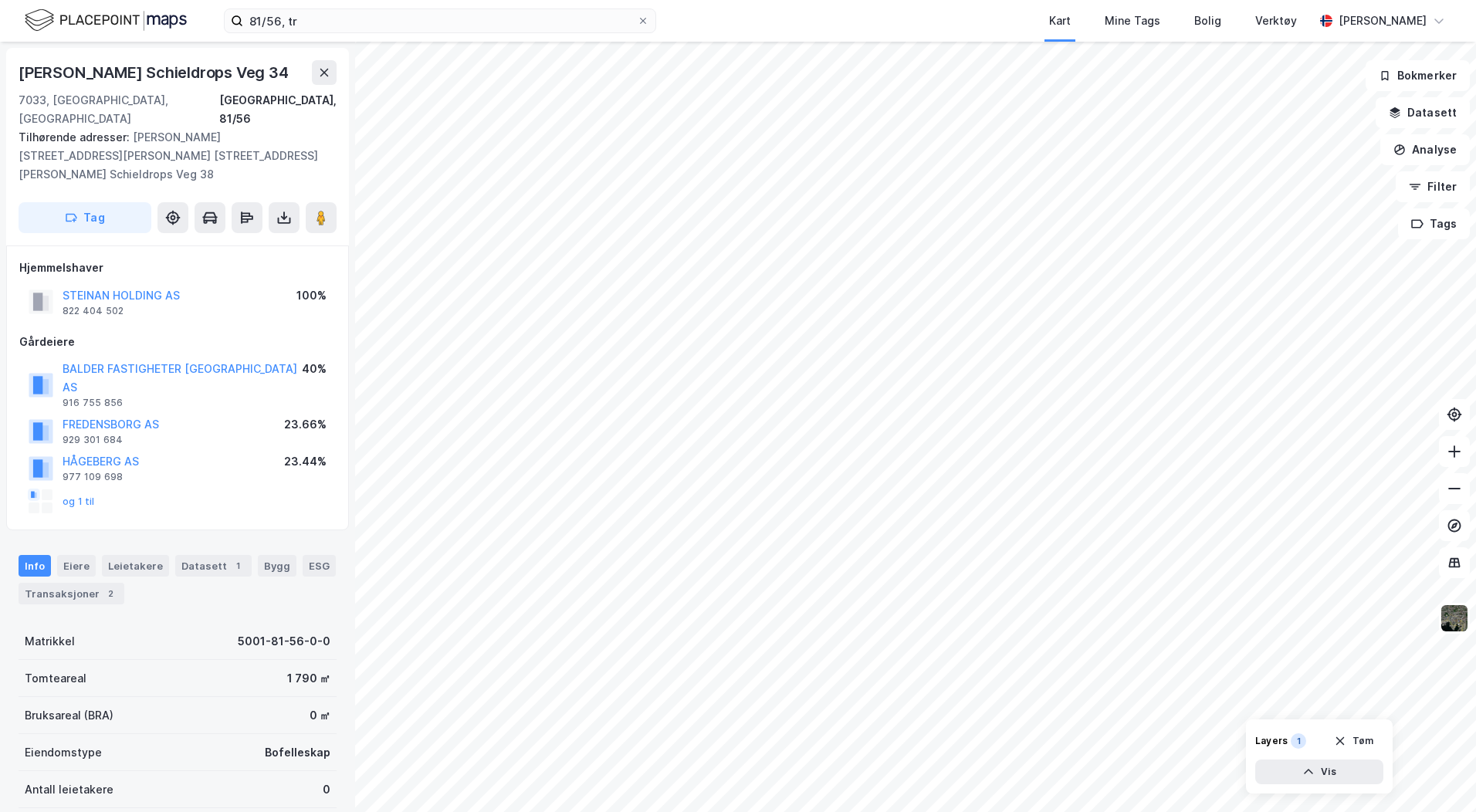
scroll to position [1, 0]
click at [282, 209] on icon at bounding box center [284, 216] width 16 height 16
click at [232, 241] on div "Last ned grunnbok" at bounding box center [208, 247] width 89 height 12
